Goal: Information Seeking & Learning: Learn about a topic

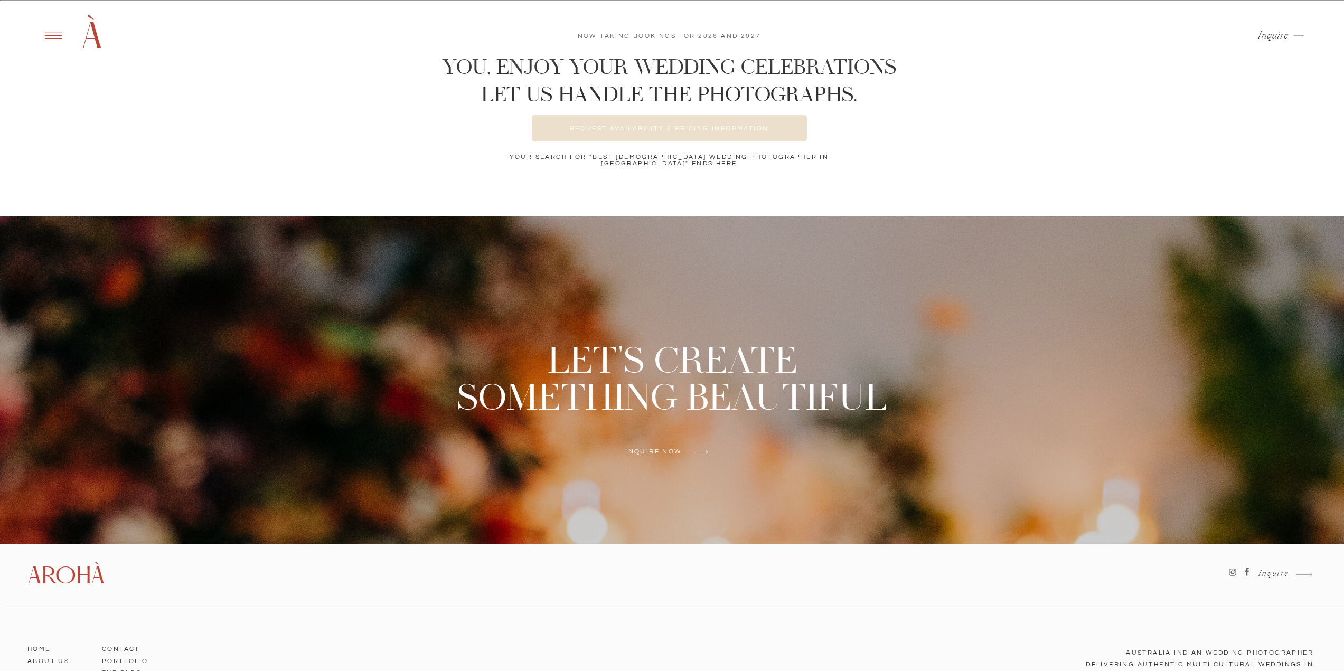
scroll to position [4203, 0]
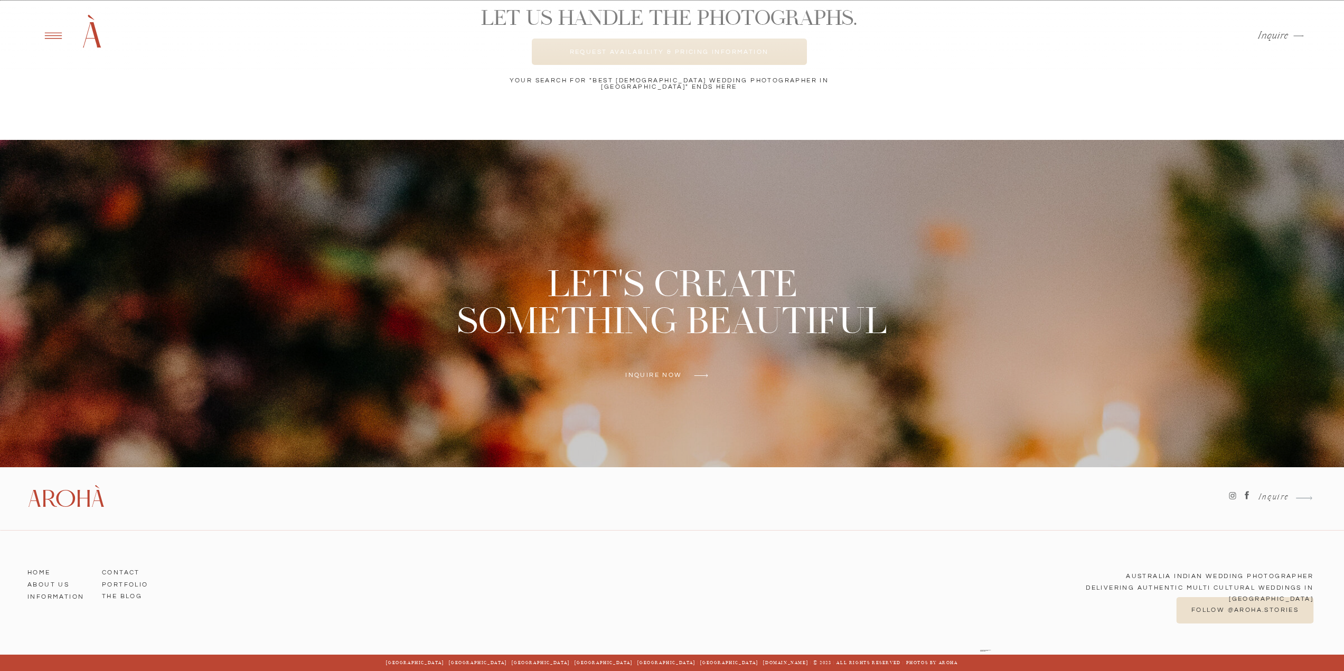
click at [134, 582] on h3 "Portfolio" at bounding box center [132, 583] width 60 height 10
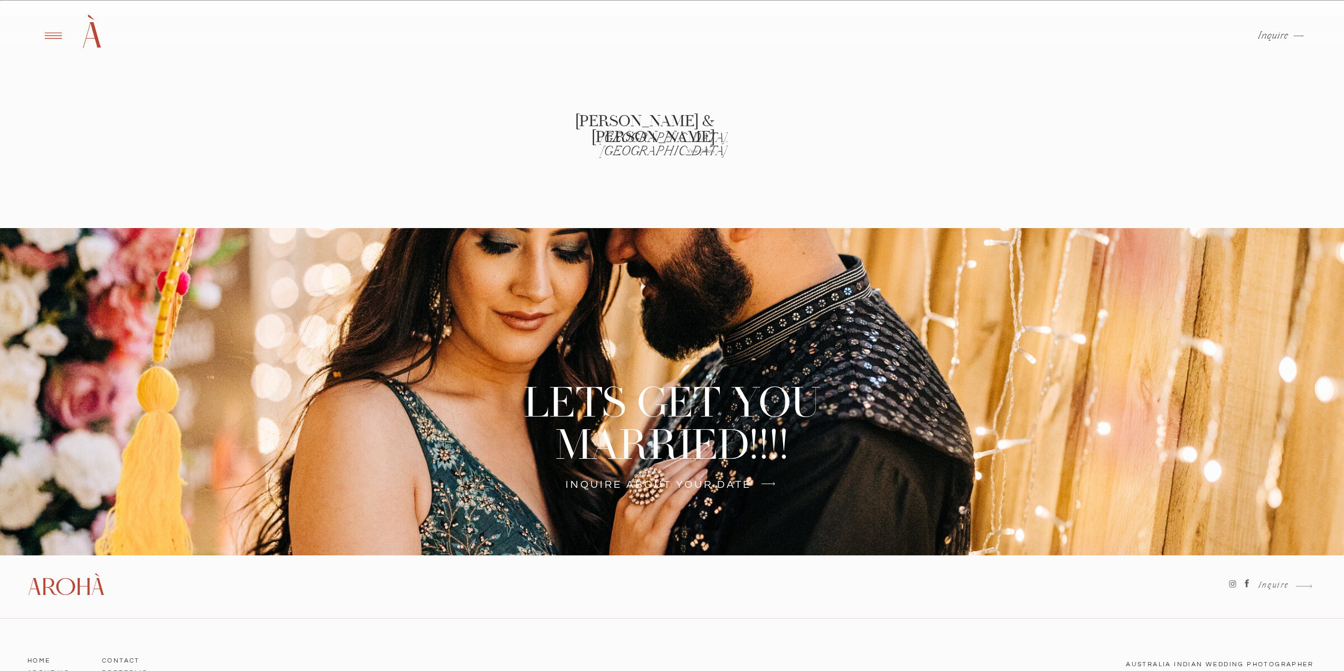
scroll to position [2038, 0]
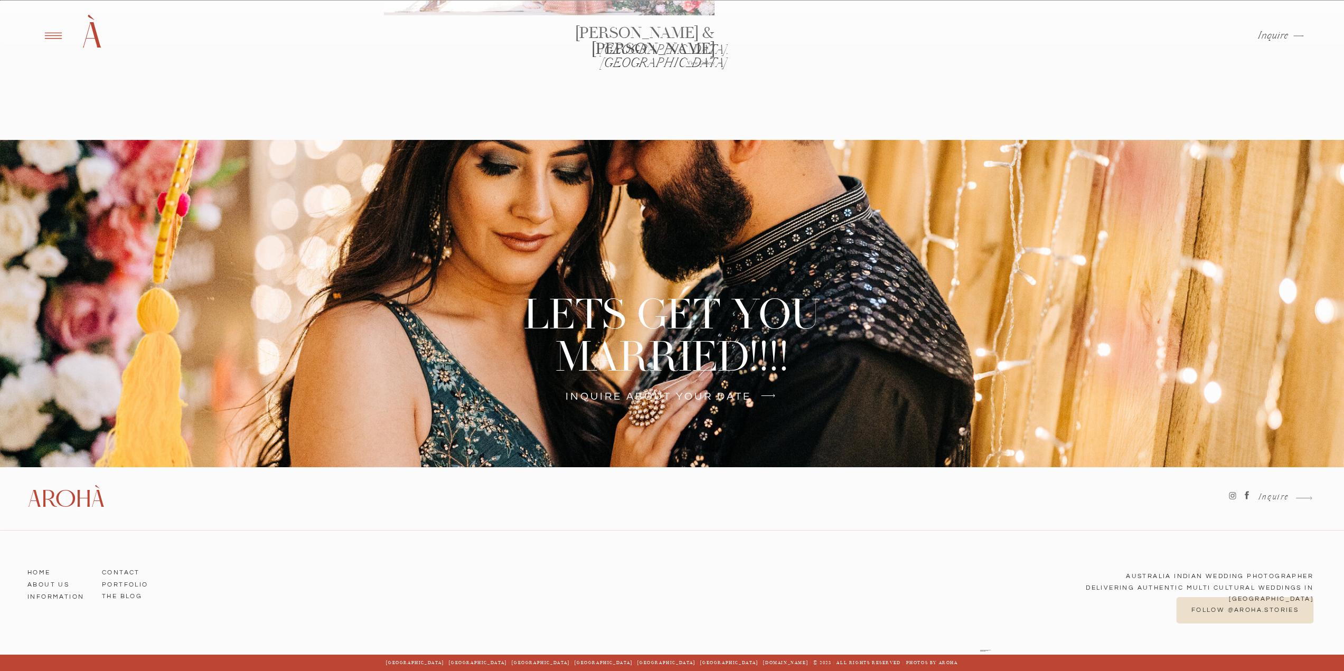
click at [53, 598] on h3 "Information" at bounding box center [57, 595] width 60 height 10
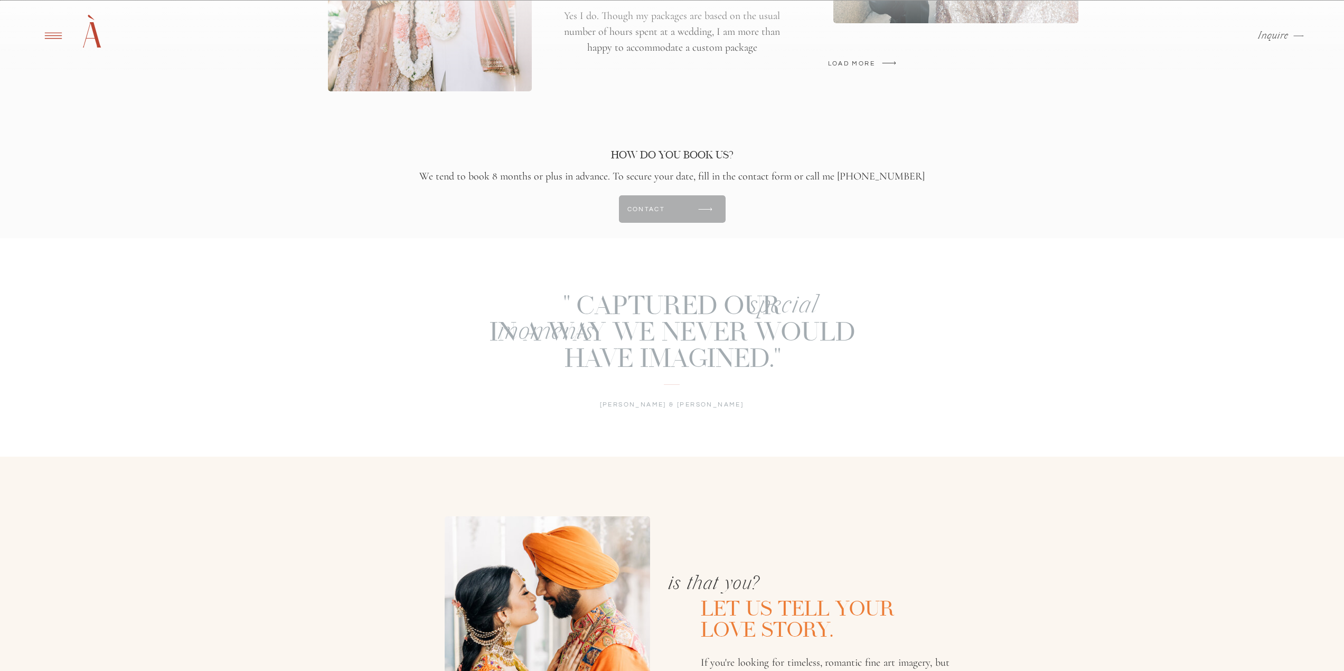
scroll to position [3010, 0]
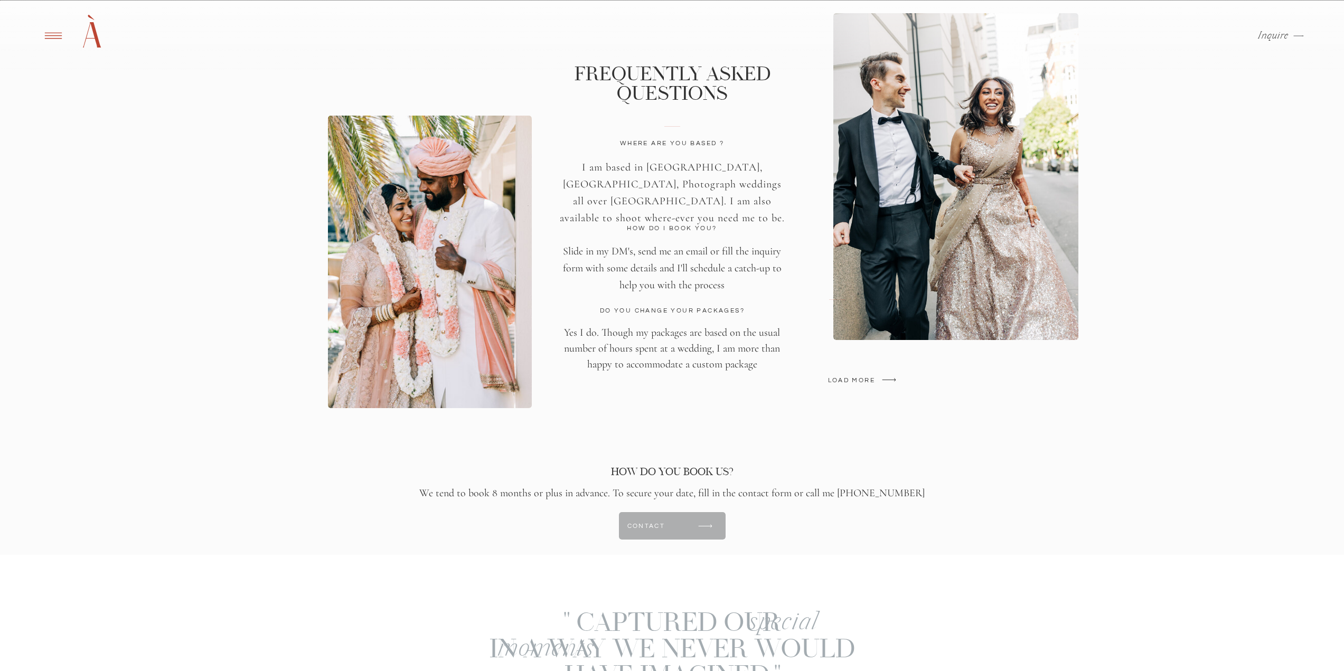
click at [849, 379] on h3 "LOAD MORE" at bounding box center [871, 380] width 86 height 5
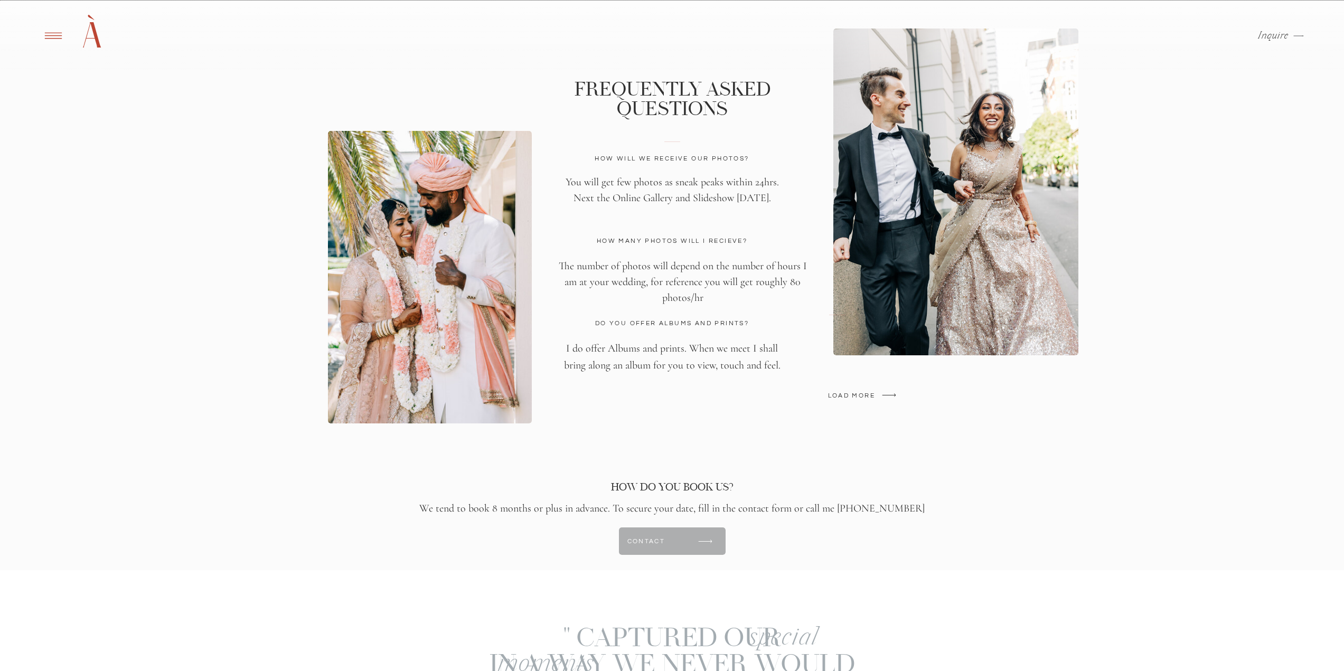
scroll to position [2994, 0]
click at [854, 396] on h3 "LOAD MORE" at bounding box center [871, 396] width 86 height 5
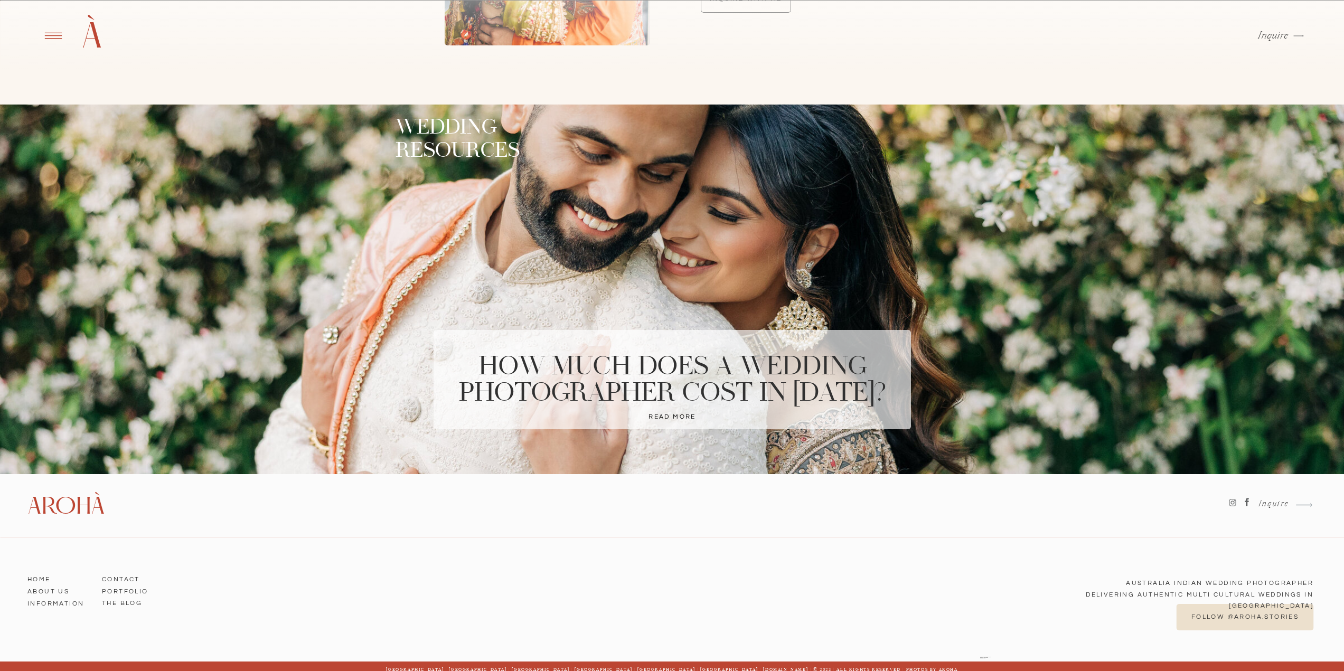
scroll to position [4081, 0]
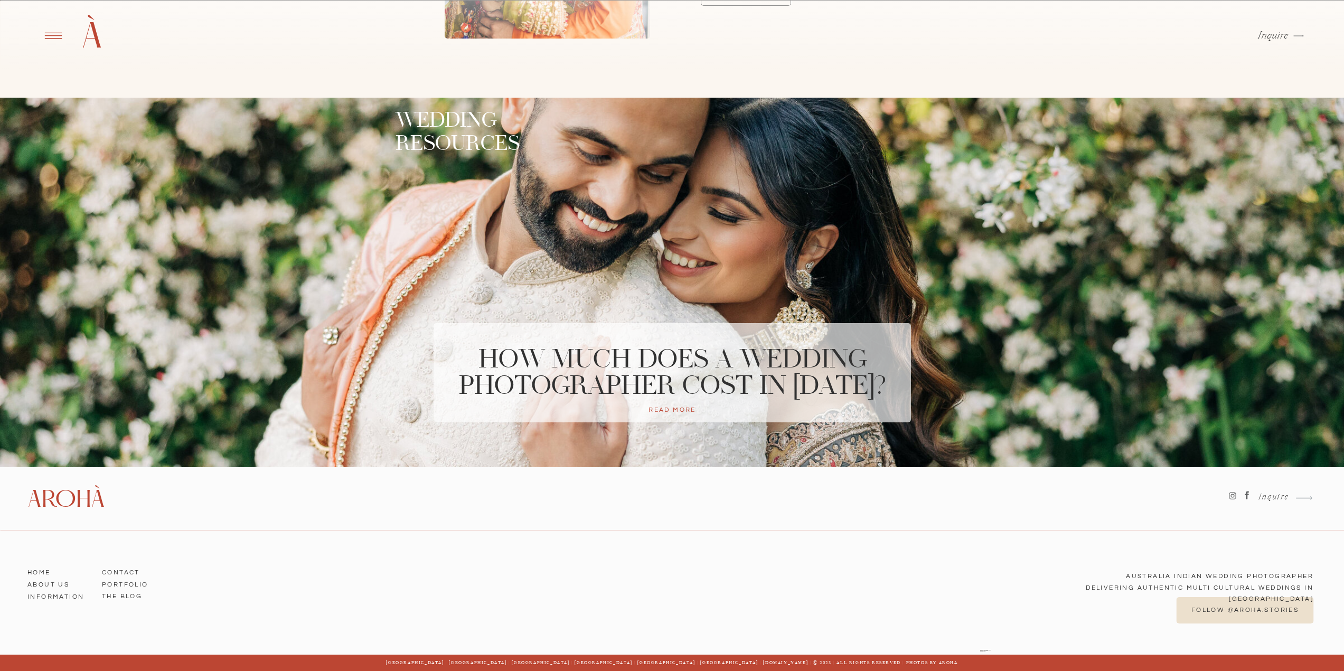
click at [664, 408] on p "Read more" at bounding box center [672, 412] width 157 height 11
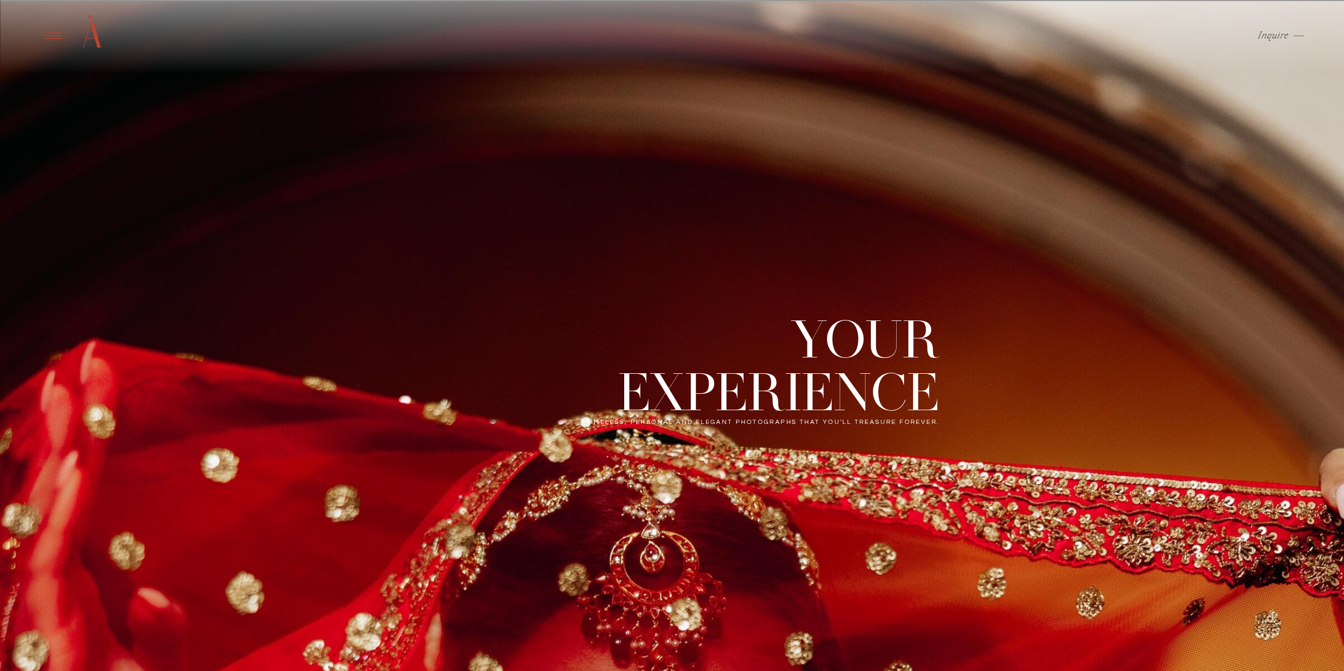
scroll to position [4081, 0]
